Goal: Transaction & Acquisition: Purchase product/service

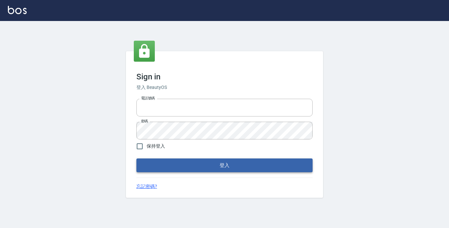
type input "2419711"
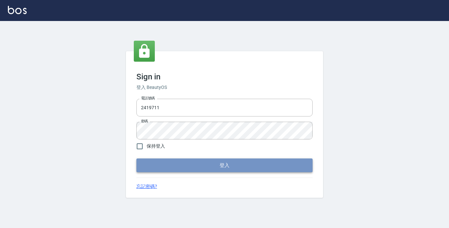
click at [189, 171] on button "登入" at bounding box center [224, 166] width 176 height 14
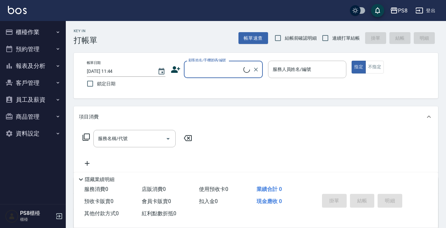
click at [210, 65] on input "顧客姓名/手機號碼/編號" at bounding box center [215, 70] width 57 height 12
type input "e"
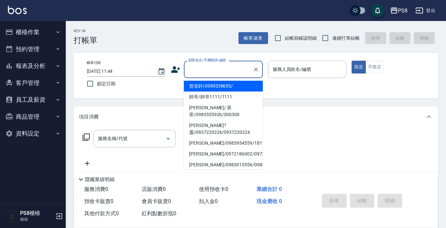
type input "ㄜ"
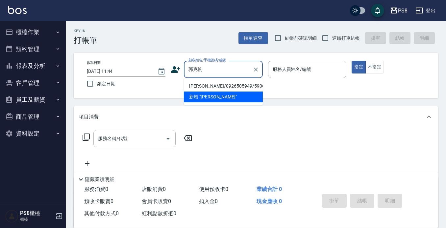
drag, startPoint x: 209, startPoint y: 90, endPoint x: 209, endPoint y: 86, distance: 3.9
click at [209, 89] on li "[PERSON_NAME]/0926505949/5906" at bounding box center [223, 86] width 79 height 11
type input "[PERSON_NAME]/0926505949/5906"
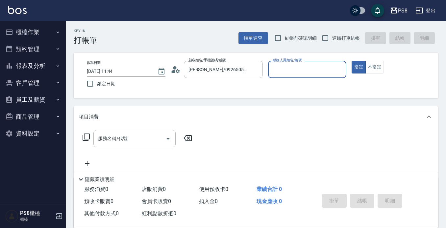
type input "佳亭-8"
click at [176, 70] on icon at bounding box center [178, 71] width 4 height 4
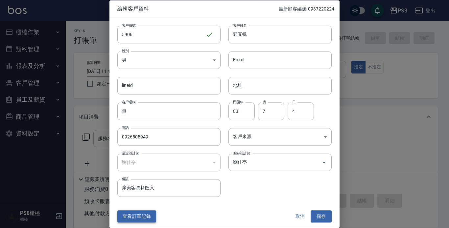
click at [141, 217] on button "查看訂單記錄" at bounding box center [136, 217] width 39 height 12
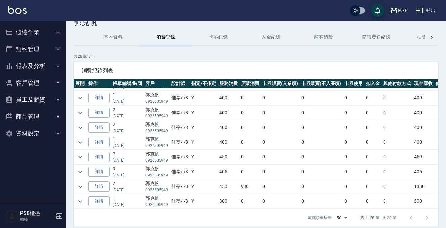
scroll to position [45, 0]
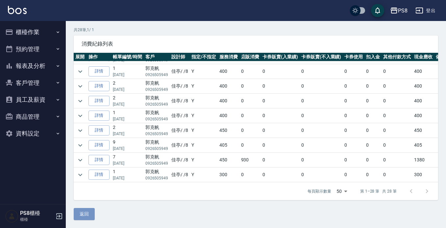
click at [86, 213] on button "返回" at bounding box center [84, 214] width 21 height 12
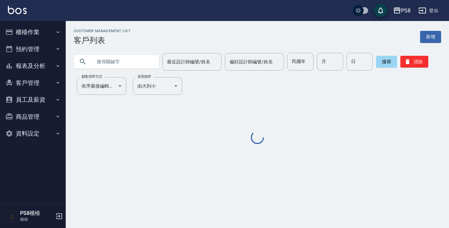
click at [18, 12] on img at bounding box center [17, 10] width 19 height 8
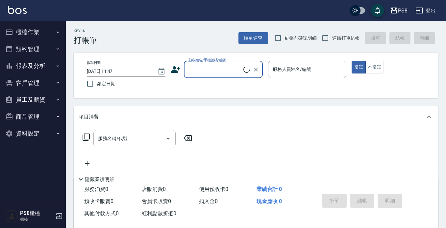
click at [195, 70] on input "顧客姓名/手機號碼/編號" at bounding box center [215, 70] width 57 height 12
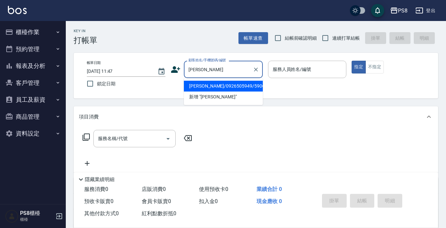
click at [218, 84] on li "[PERSON_NAME]/0926505949/5906" at bounding box center [223, 86] width 79 height 11
type input "[PERSON_NAME]/0926505949/5906"
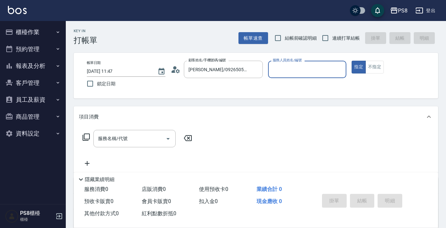
type input "佳亭-8"
click at [141, 139] on input "服務名稱/代號" at bounding box center [129, 139] width 66 height 12
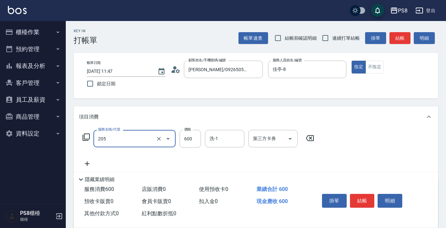
type input "A級洗剪600(205)"
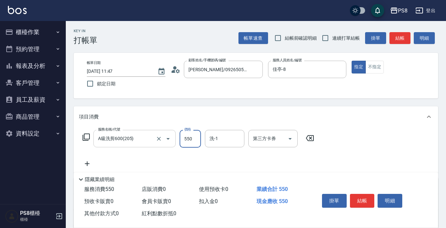
type input "550"
click at [364, 196] on button "結帳" at bounding box center [362, 201] width 25 height 14
